Goal: Task Accomplishment & Management: Complete application form

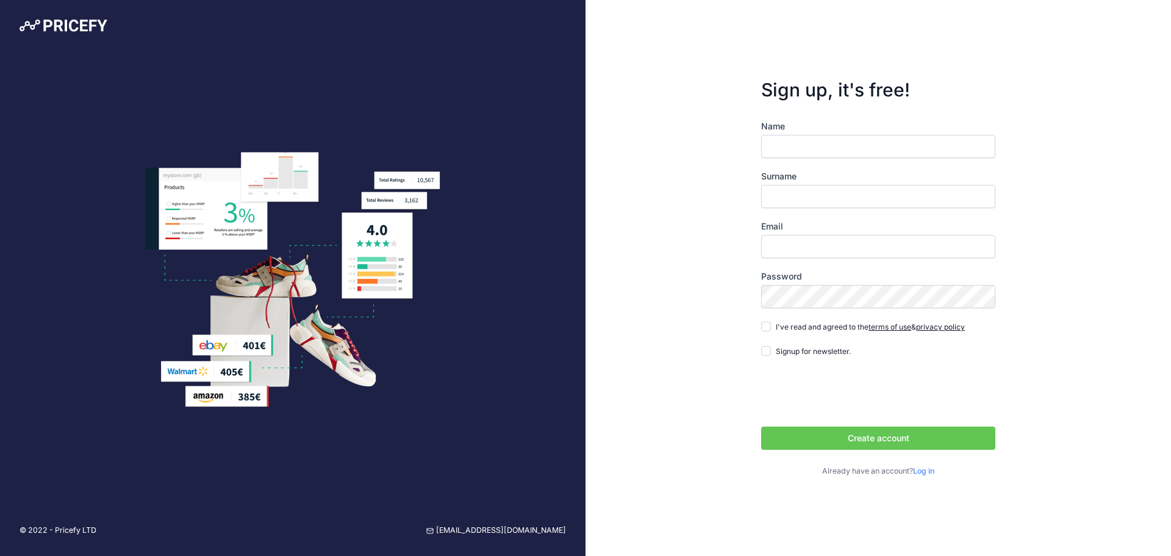
click at [792, 152] on input "Name" at bounding box center [878, 146] width 234 height 23
type input "Shahin"
type input "Hesso"
click at [790, 282] on label "Password" at bounding box center [878, 276] width 234 height 12
click at [787, 249] on input "Email" at bounding box center [878, 246] width 234 height 23
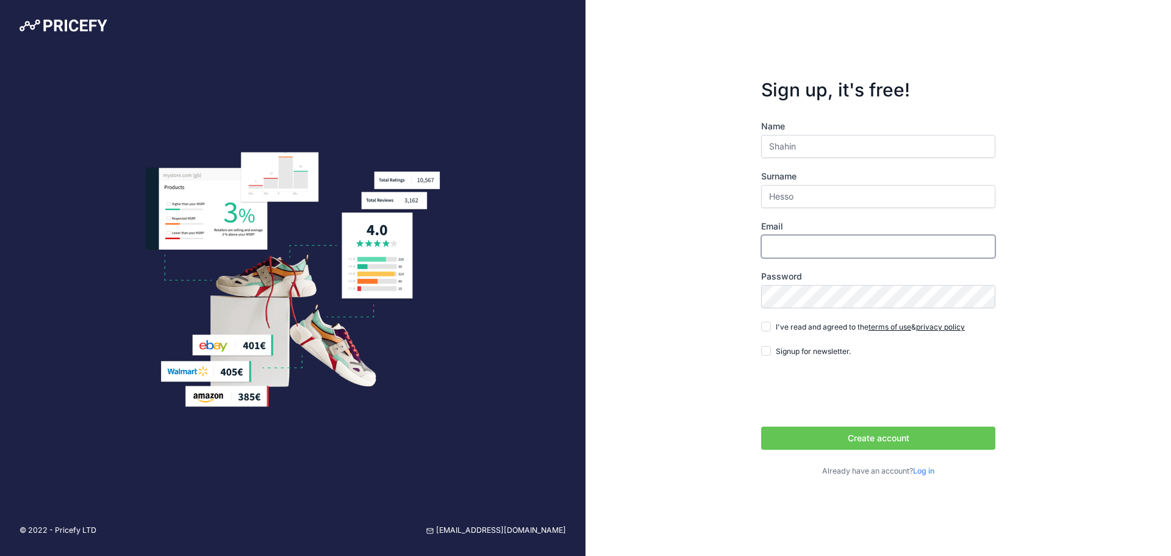
type input "[EMAIL_ADDRESS][DOMAIN_NAME]"
click at [771, 336] on div "Name Shahin Surname Hesso Email shahin.hesso@firstkitchen.se Password terms of …" at bounding box center [878, 298] width 234 height 357
click at [771, 330] on div "I've read and agreed to the terms of use & privacy policy" at bounding box center [863, 326] width 204 height 12
click at [769, 329] on input "I've read and agreed to the terms of use & privacy policy" at bounding box center [766, 326] width 10 height 10
checkbox input "true"
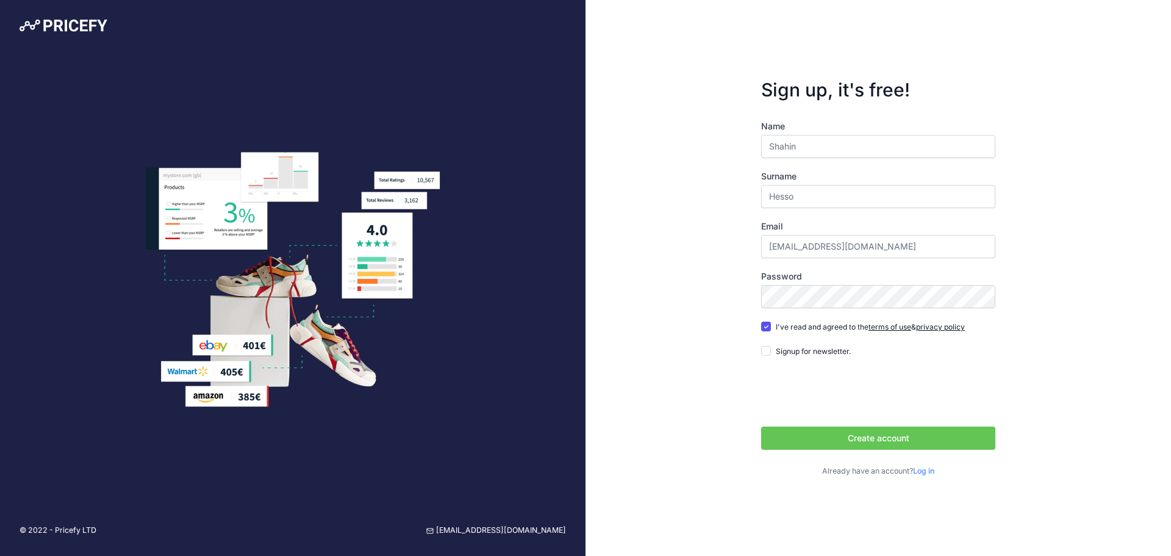
click at [814, 440] on button "Create account" at bounding box center [878, 437] width 234 height 23
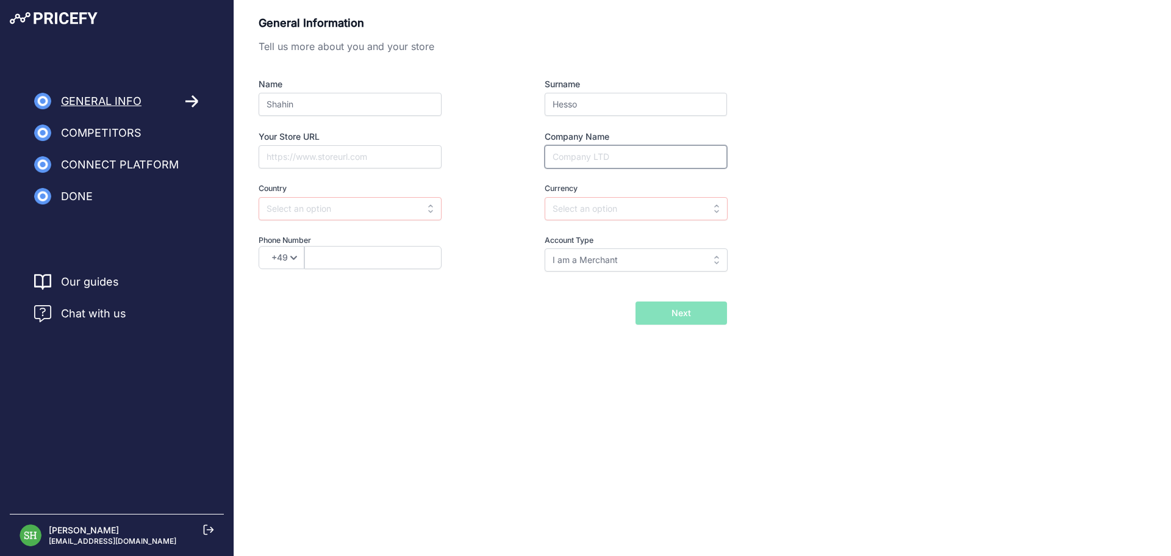
click at [587, 151] on input "Company Name" at bounding box center [636, 156] width 182 height 23
drag, startPoint x: 538, startPoint y: 152, endPoint x: 525, endPoint y: 154, distance: 12.9
click at [529, 153] on div "Company Name" at bounding box center [613, 150] width 227 height 38
click at [394, 145] on div "Your Store URL" at bounding box center [372, 150] width 227 height 38
click at [388, 151] on input "Your Store URL" at bounding box center [350, 156] width 183 height 23
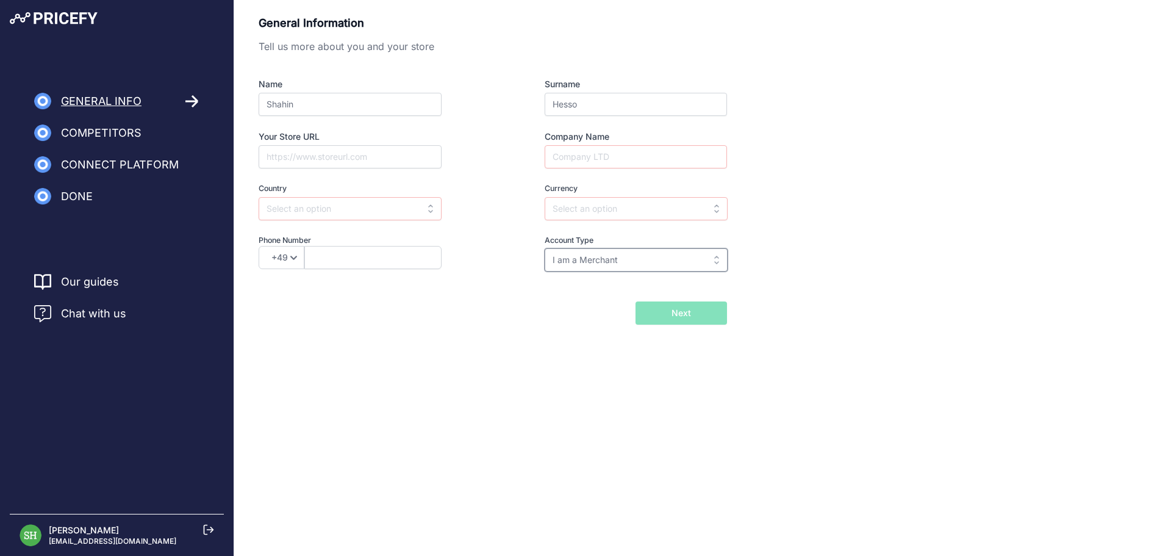
click at [568, 255] on input "I am a Merchant" at bounding box center [636, 259] width 183 height 23
click at [568, 255] on input "text" at bounding box center [636, 259] width 183 height 23
type input "I am a Merchant"
click at [287, 201] on input "text" at bounding box center [350, 208] width 183 height 23
click at [302, 232] on div "[GEOGRAPHIC_DATA]" at bounding box center [335, 236] width 152 height 22
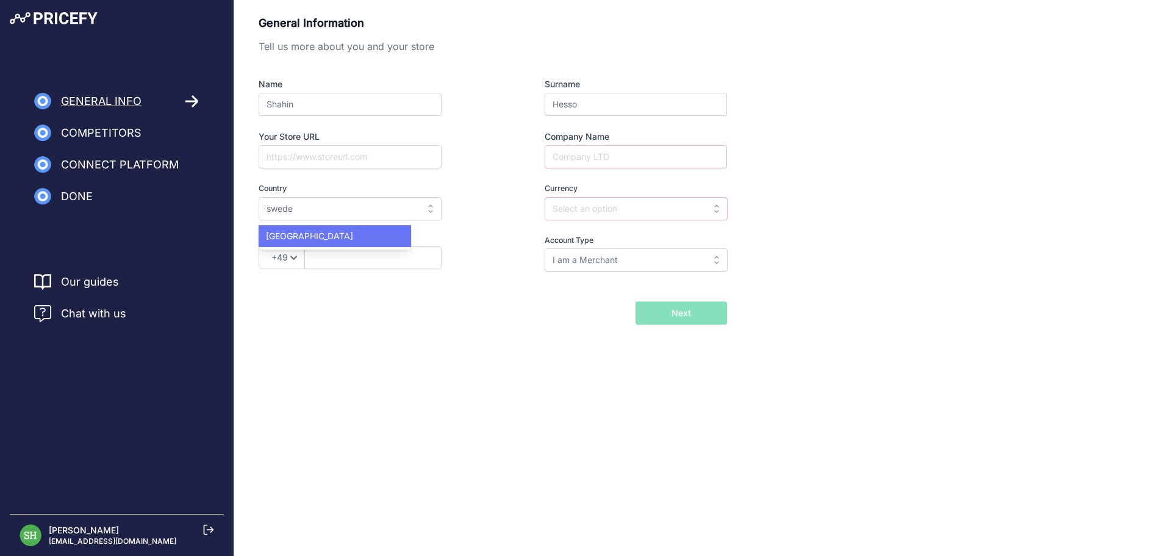
type input "[GEOGRAPHIC_DATA]"
type input "SEK"
select select "46"
click at [321, 255] on input "text" at bounding box center [372, 257] width 137 height 23
type input "725161617"
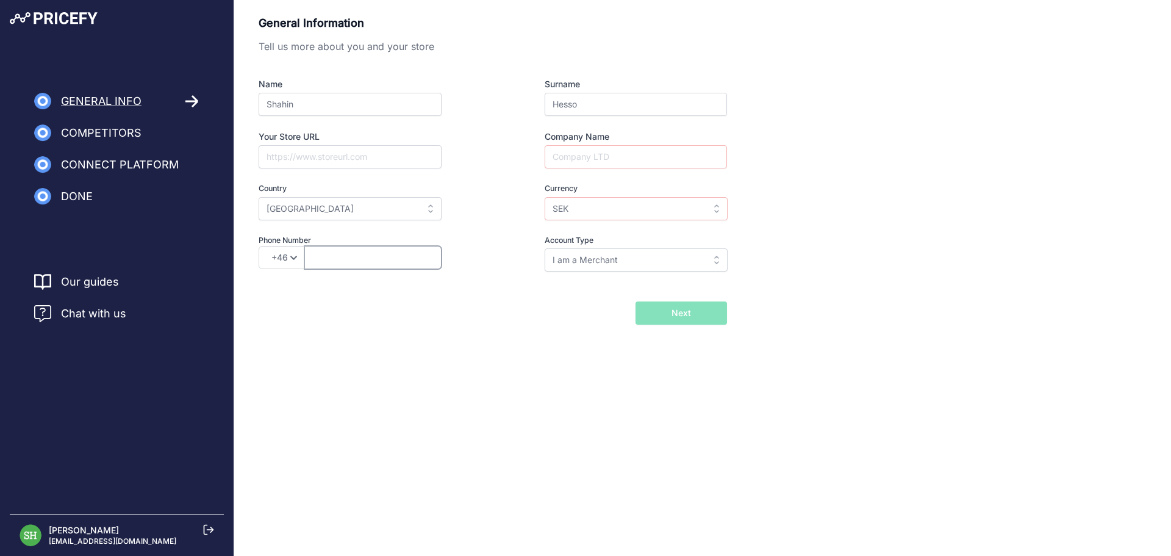
type input "5594975517"
click at [582, 165] on input "5594975517" at bounding box center [636, 156] width 182 height 23
click at [576, 181] on div "Name Shahin Surname Hesso Your Store URL Company Name 5594975517 Country Select…" at bounding box center [493, 174] width 468 height 193
drag, startPoint x: 573, startPoint y: 197, endPoint x: 574, endPoint y: 204, distance: 6.7
click at [573, 200] on input "SEK" at bounding box center [636, 208] width 183 height 23
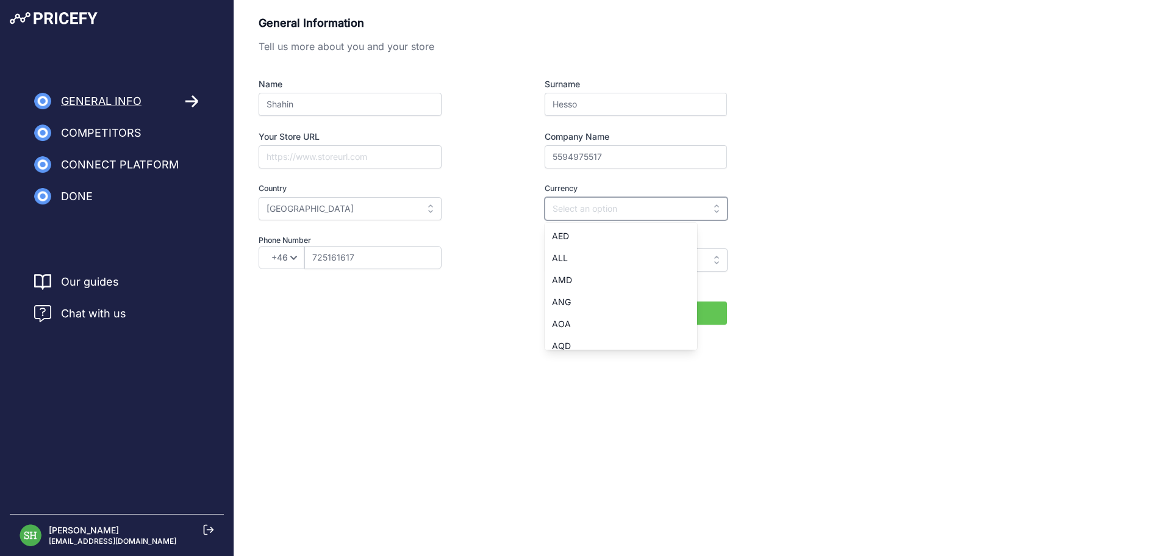
click at [574, 205] on input "text" at bounding box center [636, 208] width 183 height 23
drag, startPoint x: 574, startPoint y: 205, endPoint x: 574, endPoint y: 224, distance: 18.9
click at [574, 207] on input "text" at bounding box center [636, 208] width 183 height 23
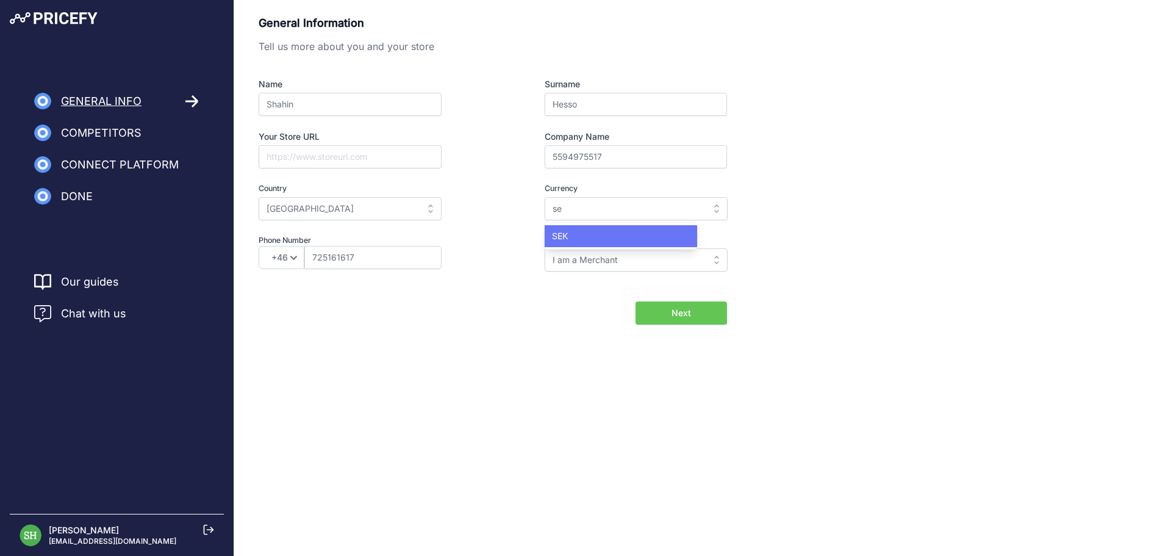
click at [578, 230] on div "SEK" at bounding box center [621, 236] width 152 height 22
type input "SEK"
click at [587, 252] on input "I am a Merchant" at bounding box center [636, 259] width 183 height 23
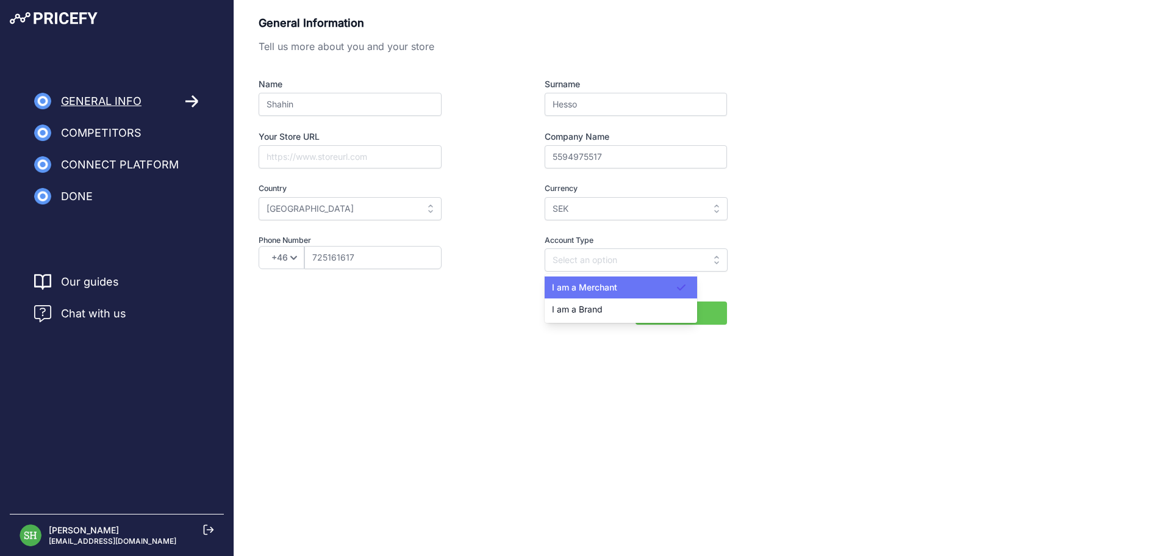
click at [587, 295] on div "I am a Merchant" at bounding box center [621, 287] width 152 height 22
type input "I am a Merchant"
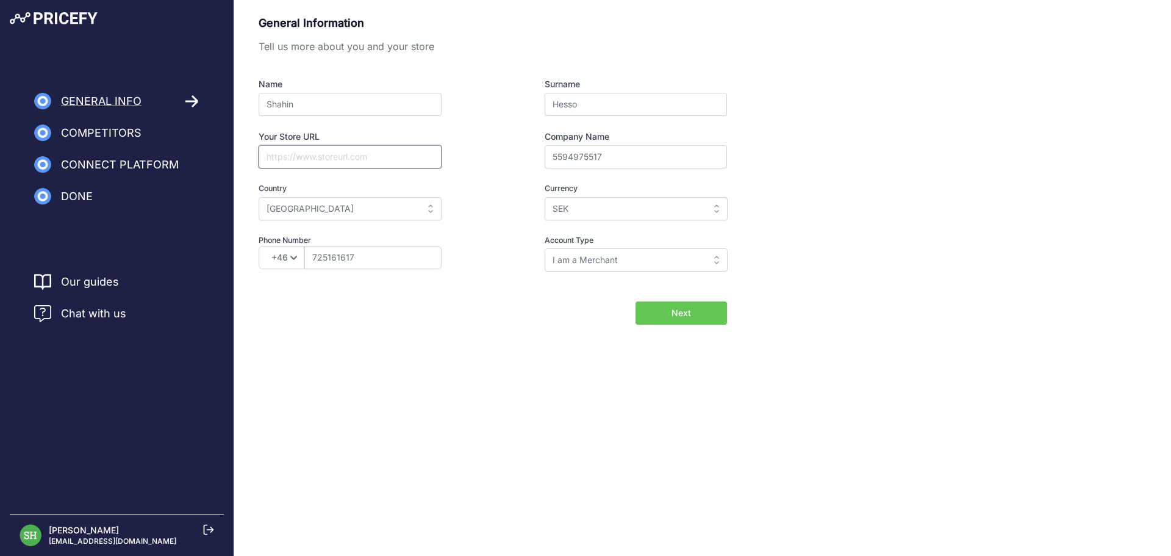
click at [343, 164] on input "Your Store URL" at bounding box center [350, 156] width 183 height 23
click at [599, 275] on div "General Information Tell us more about you and your store Name Shahin Surname H…" at bounding box center [493, 152] width 468 height 274
click at [366, 147] on input "Your Store URL" at bounding box center [350, 156] width 183 height 23
paste input "https://firstkitchen.se/"
type input "[URL][DOMAIN_NAME]"
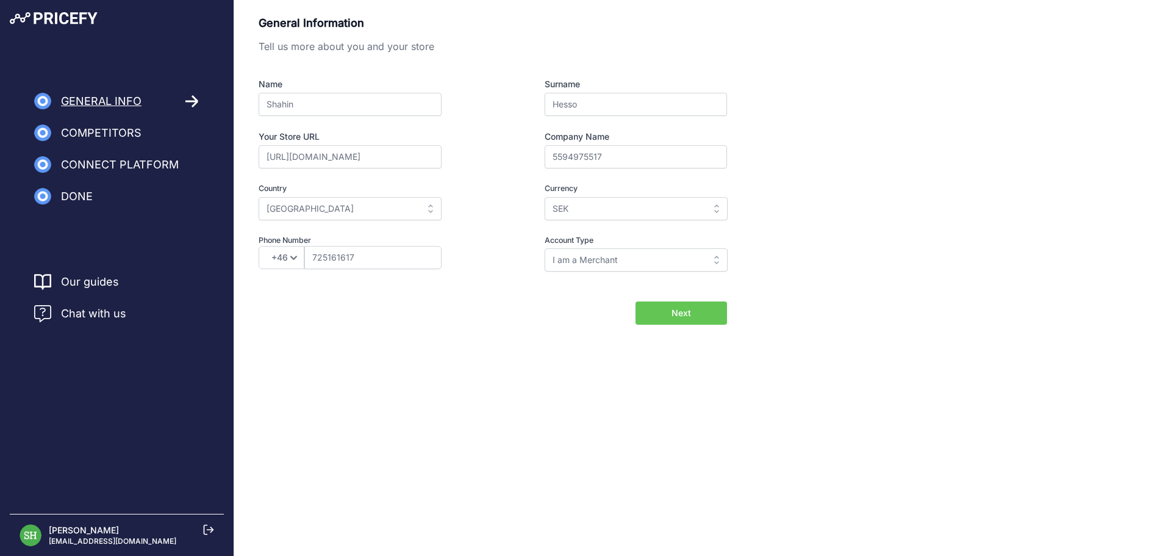
click at [650, 311] on button "Next" at bounding box center [680, 312] width 91 height 23
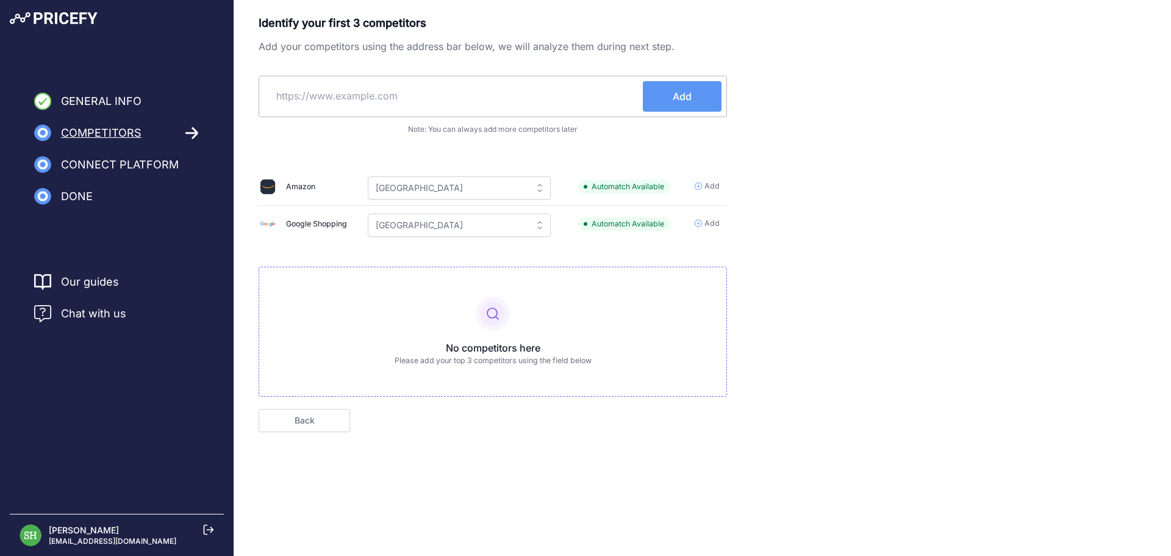
click at [400, 101] on input "text" at bounding box center [453, 95] width 379 height 29
click at [429, 99] on input "kitchentime" at bounding box center [453, 95] width 379 height 29
paste input "https://www.kitchentime.se/"
type input "https://www.kitchentime.se/"
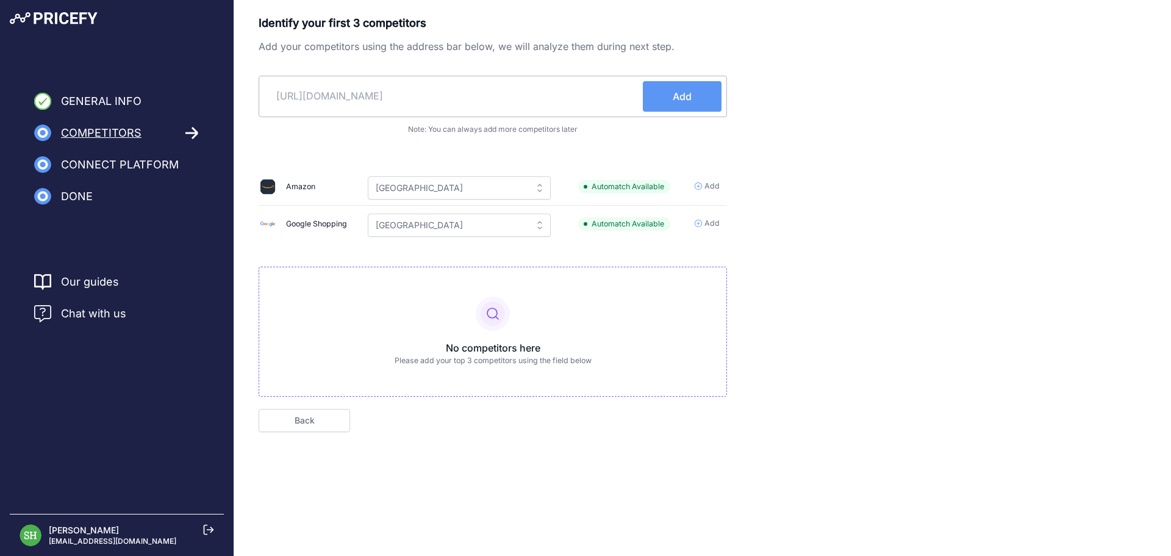
click at [664, 105] on button "Add" at bounding box center [682, 96] width 79 height 30
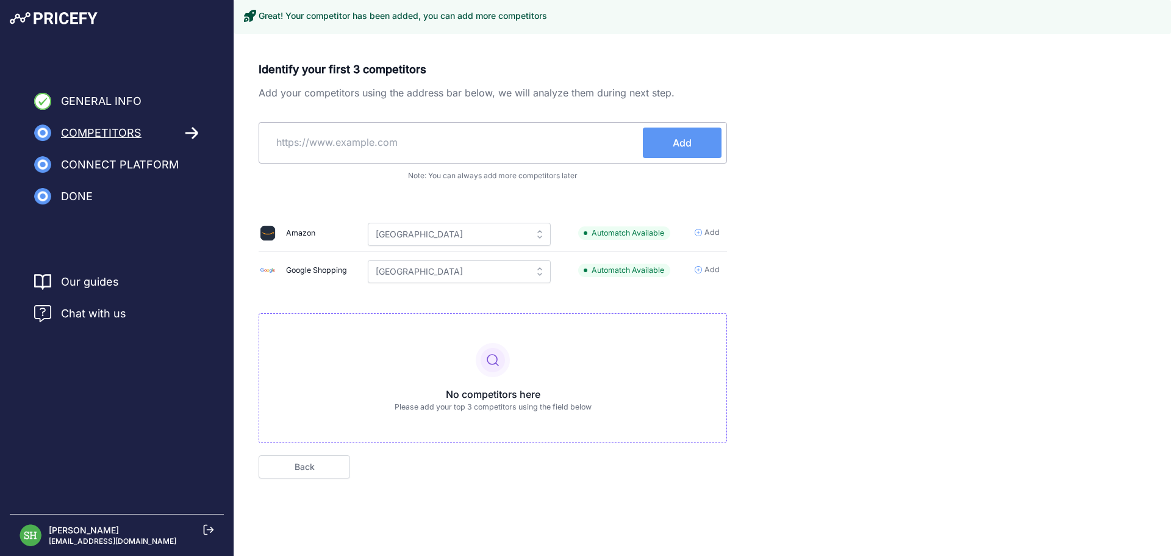
click at [493, 148] on input "text" at bounding box center [453, 141] width 379 height 29
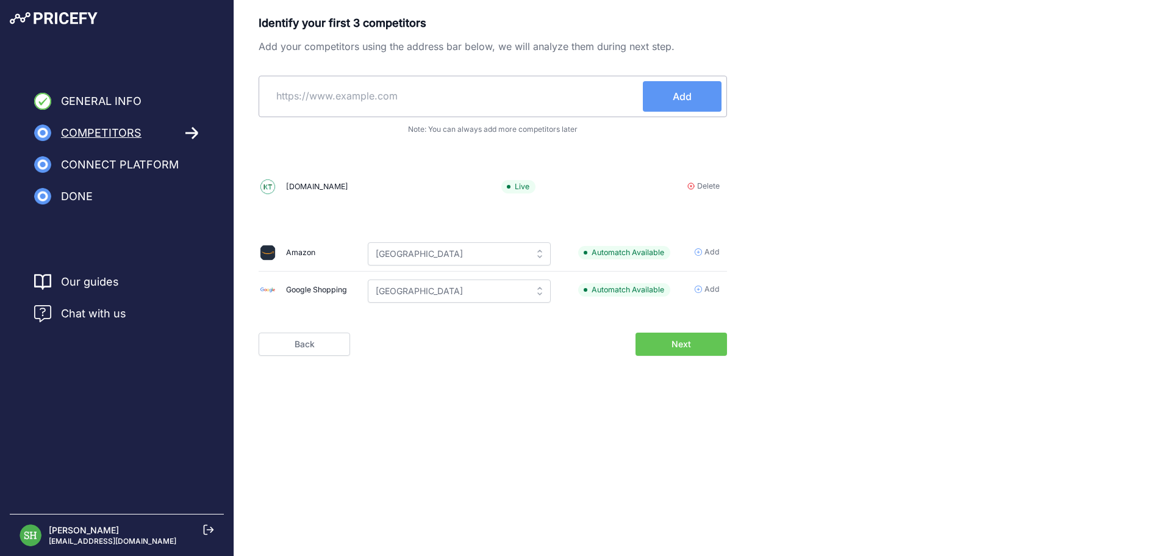
click at [420, 87] on input "text" at bounding box center [453, 95] width 379 height 29
paste input "https://www.cervera.se/"
type input "https://www.cervera.se/"
click at [676, 102] on span "Add" at bounding box center [682, 96] width 19 height 15
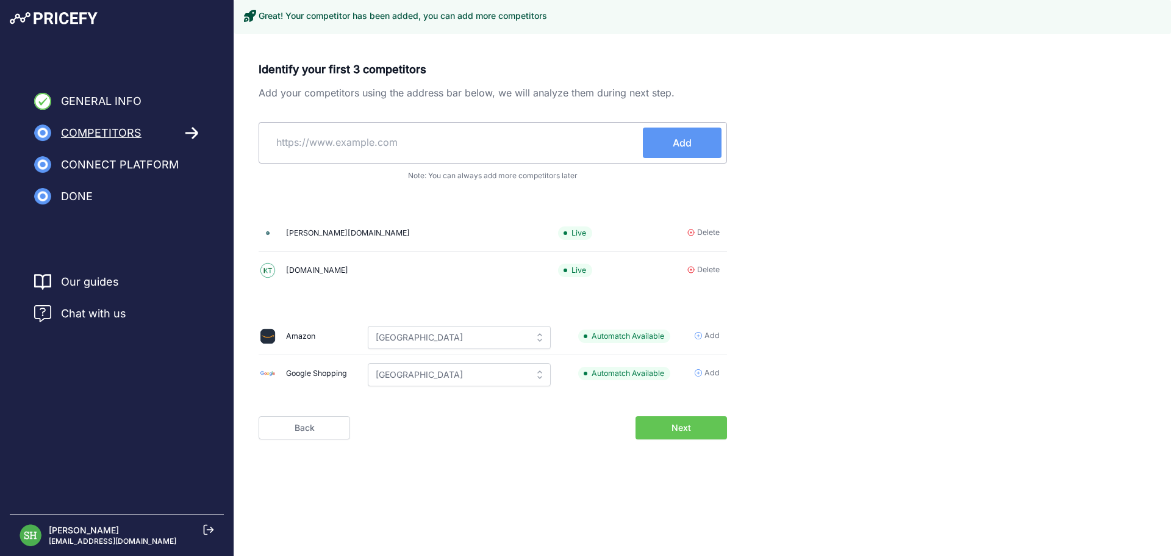
click at [492, 134] on input "text" at bounding box center [453, 141] width 379 height 29
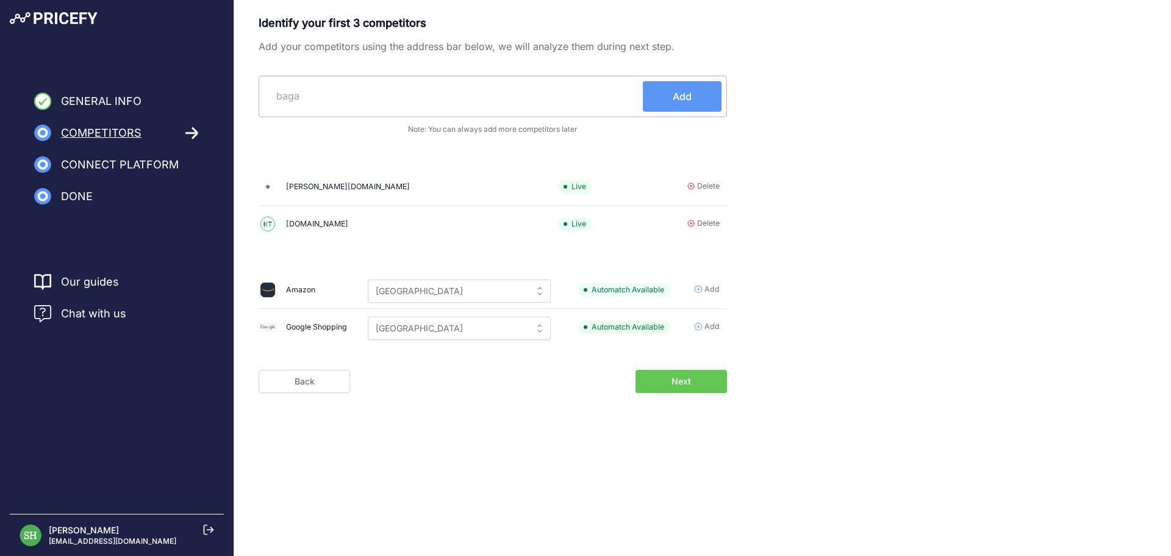
click at [354, 100] on input "baga" at bounding box center [453, 95] width 379 height 29
click at [353, 100] on input "baga" at bounding box center [453, 95] width 379 height 29
paste input "https://www.bagarenochkocken.se/"
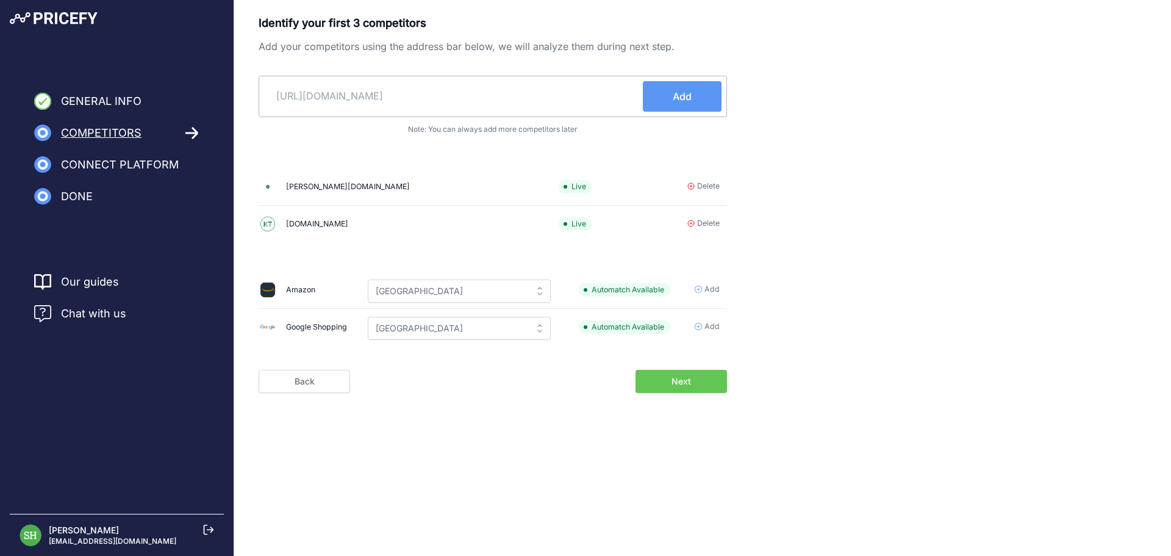
type input "https://www.bagarenochkocken.se/"
click at [646, 98] on button "Add" at bounding box center [682, 96] width 79 height 30
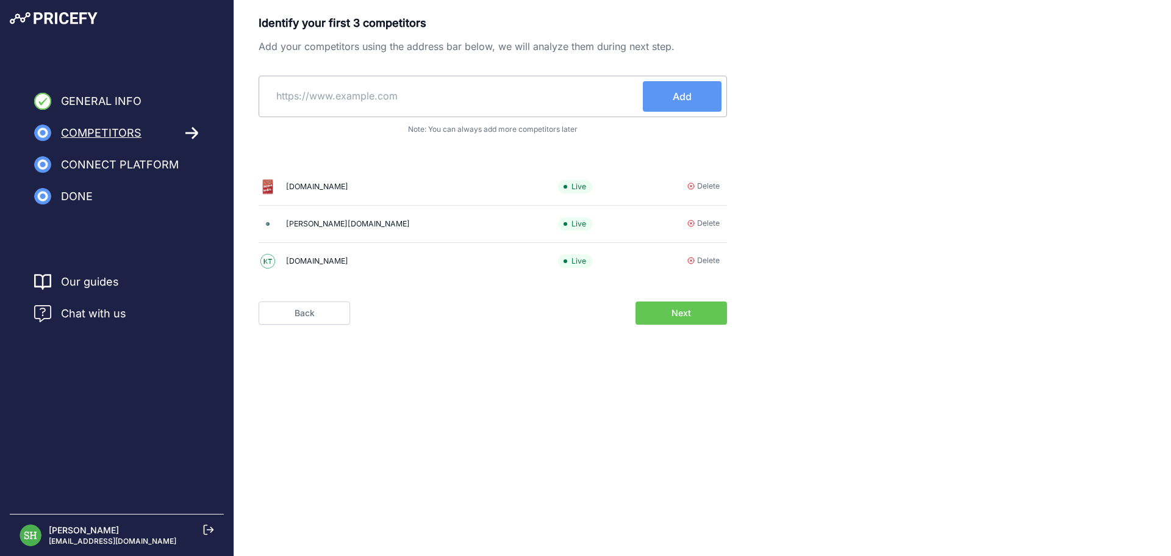
click at [504, 73] on div "Identify your first 3 competitors Add your competitors using the address bar be…" at bounding box center [493, 152] width 468 height 274
click at [548, 85] on input "text" at bounding box center [453, 95] width 379 height 29
paste input "https://www.nordicnest.se/"
type input "https://www.nordicnest.se/"
click at [664, 86] on button "Add" at bounding box center [682, 96] width 79 height 30
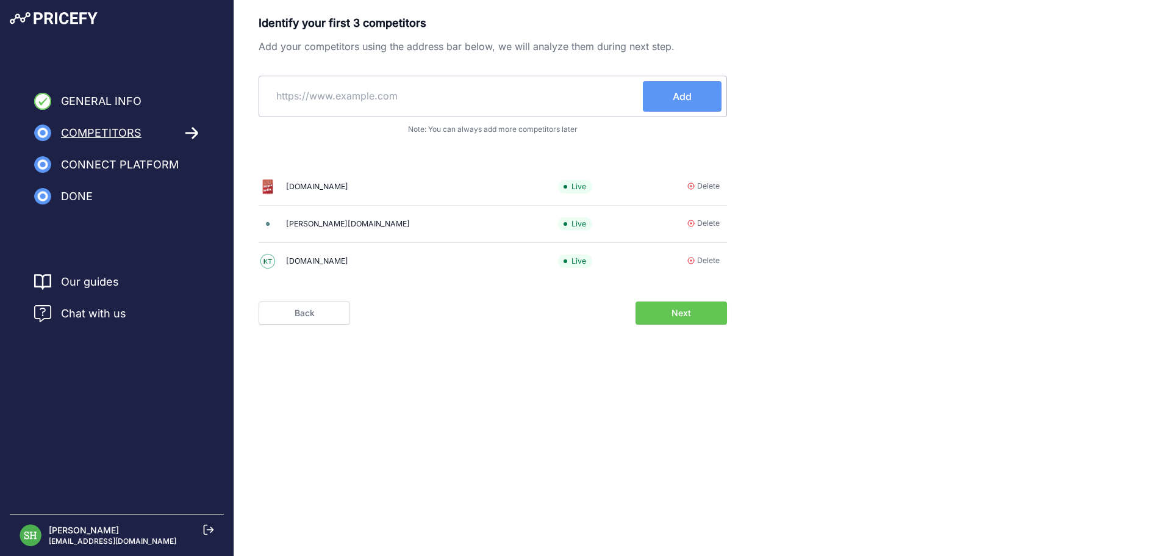
click at [681, 313] on span "Next" at bounding box center [681, 313] width 20 height 12
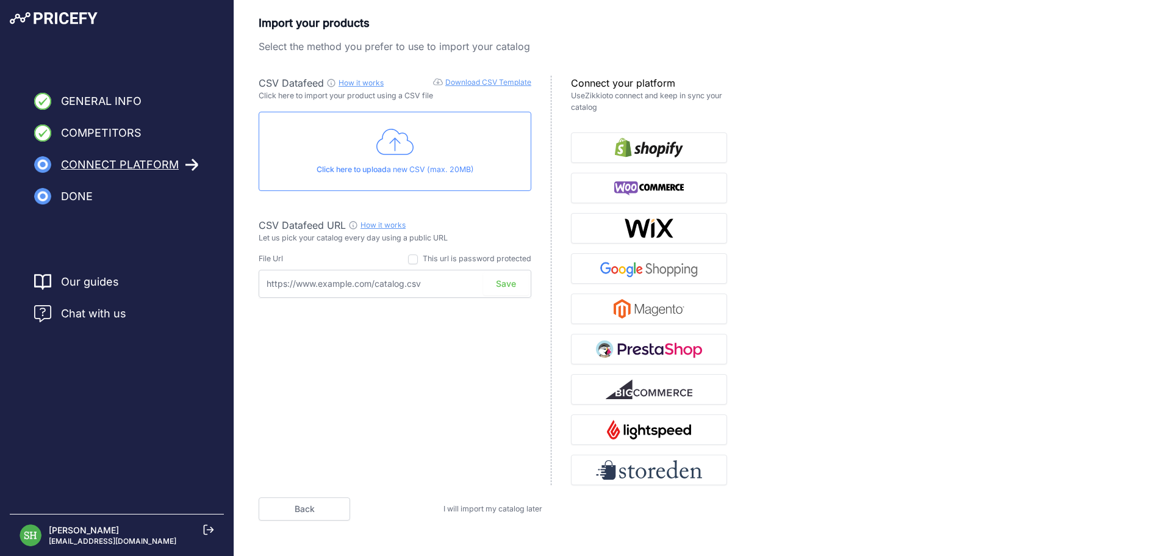
click at [394, 279] on input "text" at bounding box center [395, 284] width 273 height 28
paste input "https://firstkitchen.se/sv/product_feeds/google-product-feed"
type input "https://firstkitchen.se/sv/product_feeds/google-product-feed"
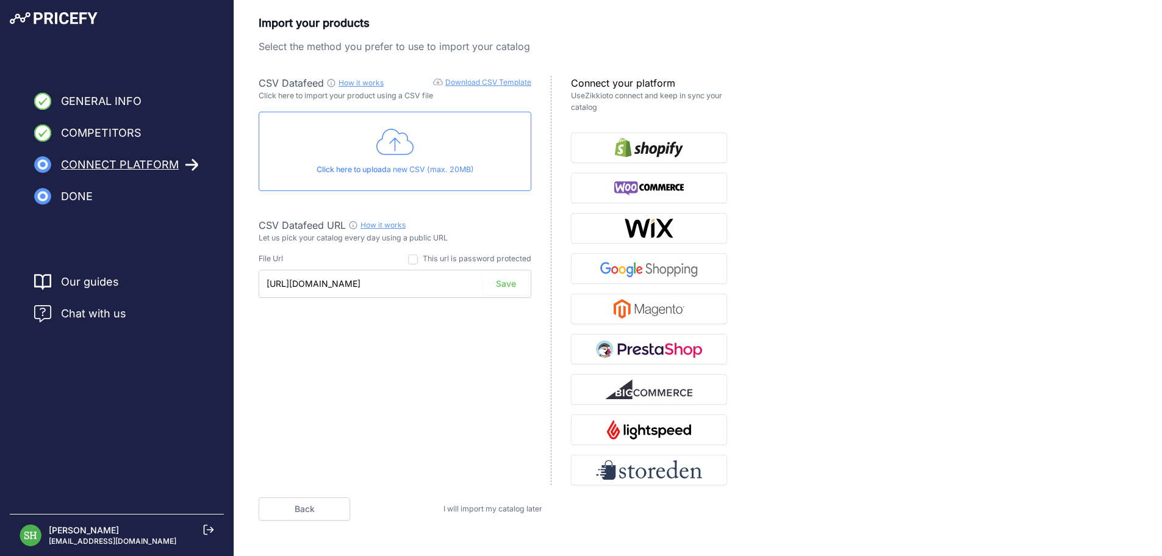
click at [508, 286] on button "Save" at bounding box center [506, 283] width 46 height 23
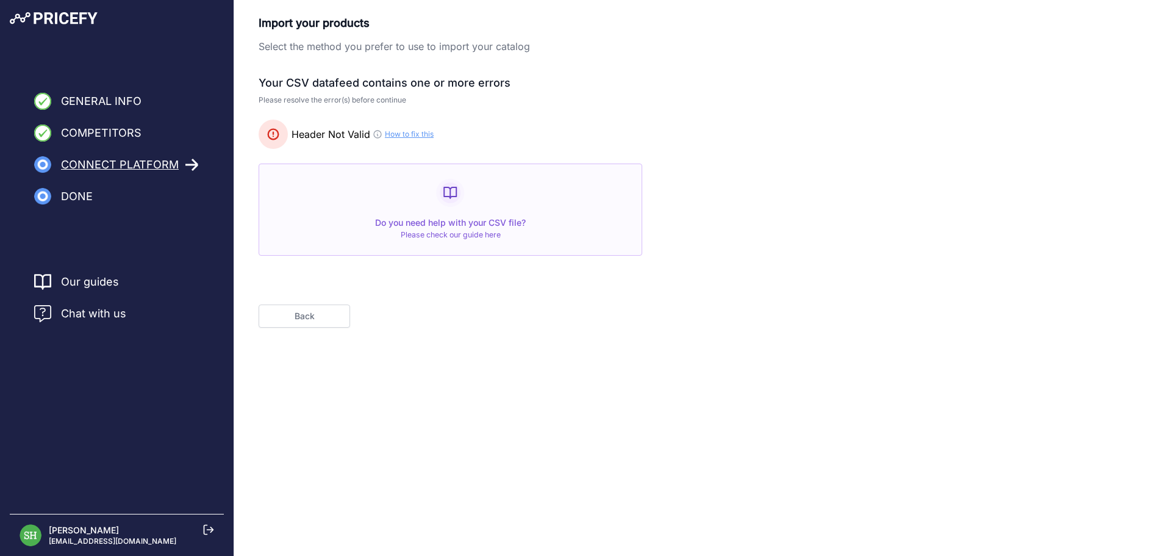
click at [389, 135] on link "How to fix this" at bounding box center [409, 134] width 49 height 10
click at [95, 137] on span "Competitors" at bounding box center [101, 132] width 81 height 17
click at [95, 132] on span "Competitors" at bounding box center [101, 132] width 81 height 17
click at [295, 320] on button "Back" at bounding box center [304, 315] width 91 height 23
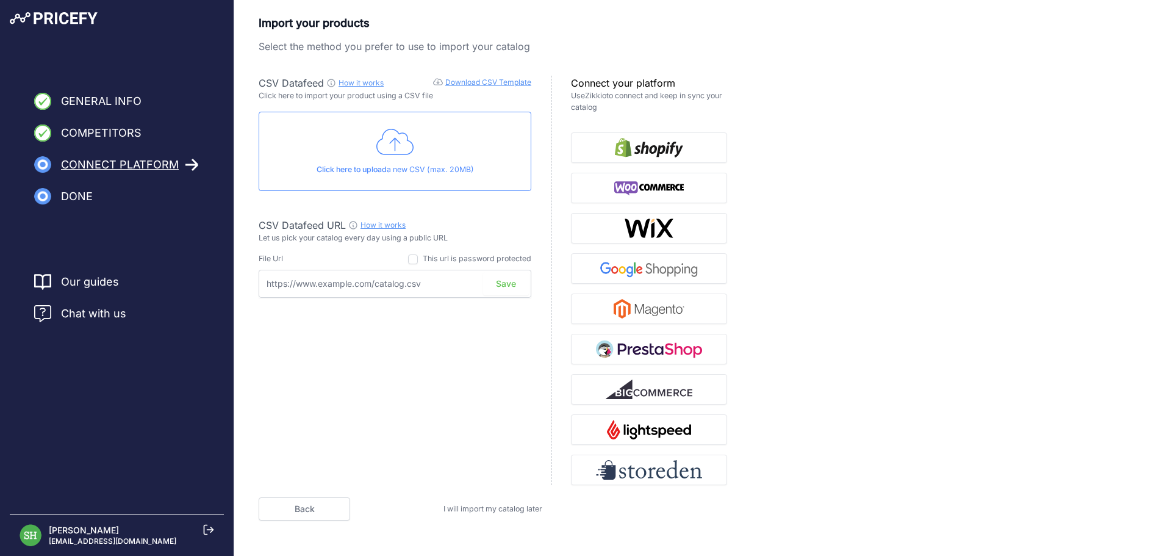
click at [306, 512] on link "Back" at bounding box center [304, 508] width 91 height 23
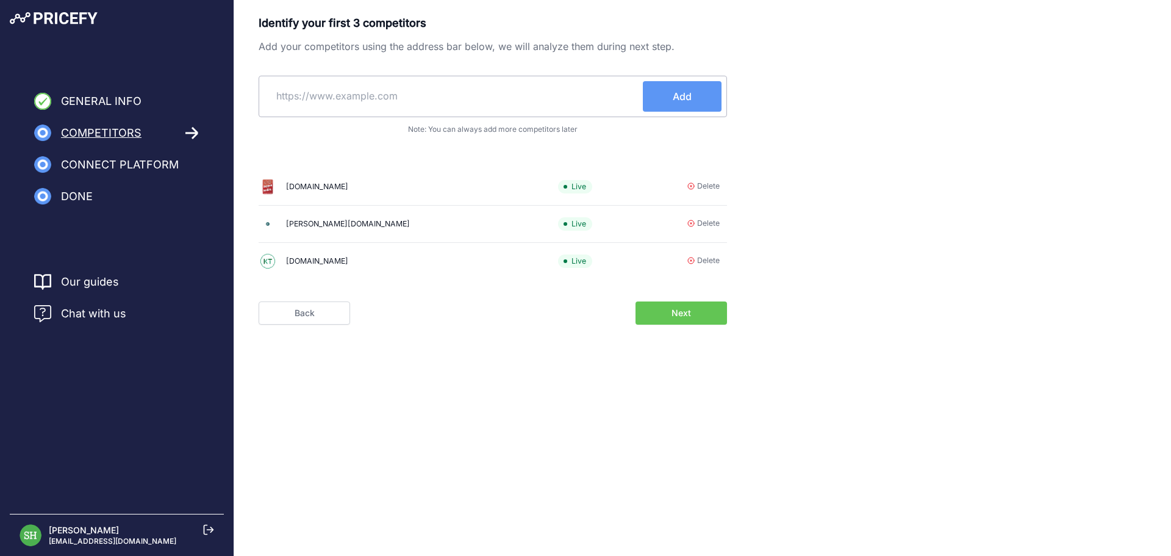
click at [62, 24] on img at bounding box center [54, 18] width 88 height 12
click at [115, 321] on span "Chat with us" at bounding box center [93, 313] width 65 height 17
click at [109, 314] on span "Chat with us" at bounding box center [93, 313] width 65 height 17
click at [75, 315] on span "Chat with us" at bounding box center [93, 313] width 65 height 17
click at [92, 313] on span "Chat with us" at bounding box center [93, 313] width 65 height 17
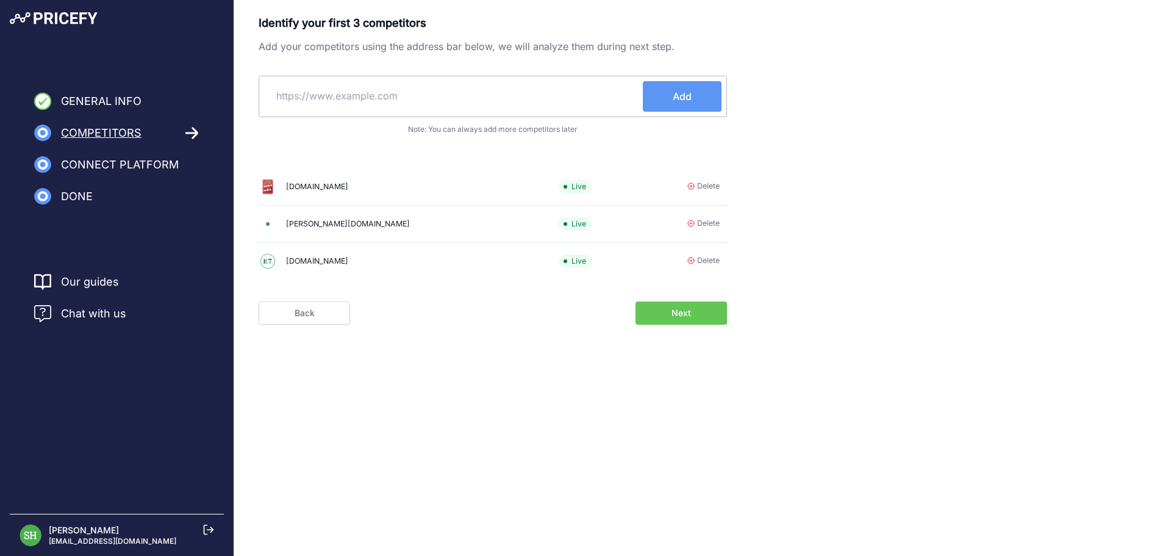
click at [79, 307] on span "Chat with us" at bounding box center [93, 313] width 65 height 17
click at [284, 313] on link "Back" at bounding box center [304, 312] width 91 height 23
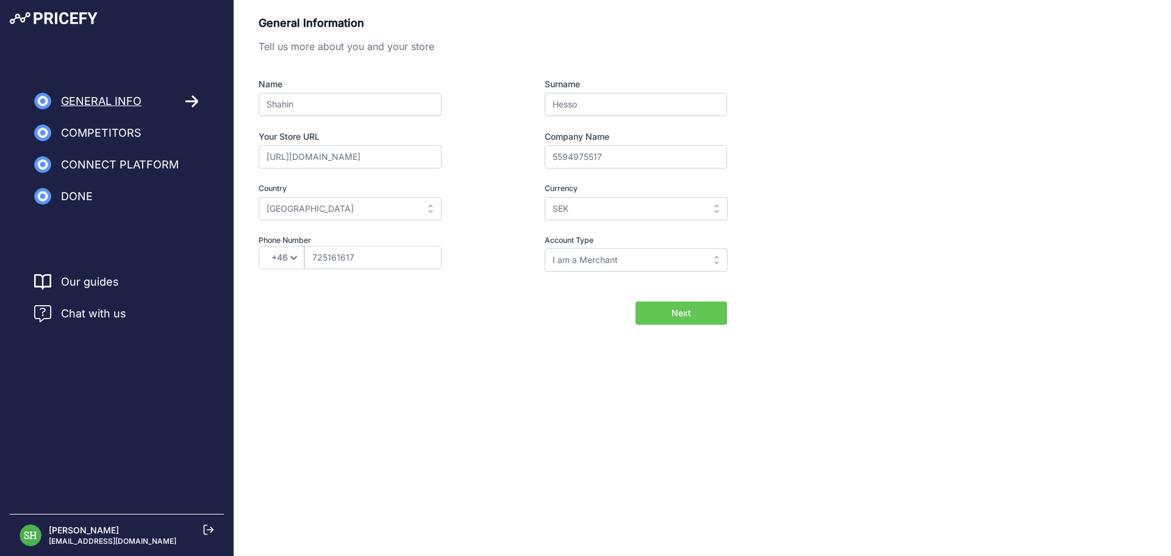
click at [107, 306] on span "Chat with us" at bounding box center [93, 313] width 65 height 17
